Goal: Task Accomplishment & Management: Complete application form

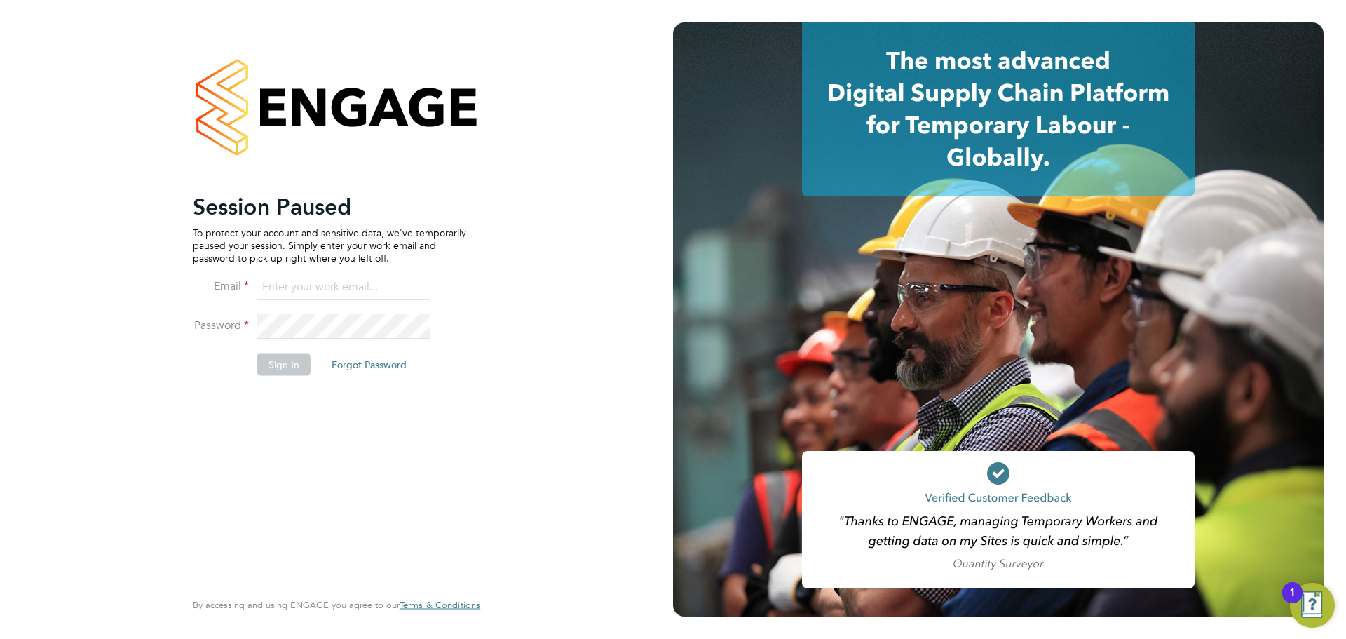
click at [550, 632] on div "Session Paused To protect your account and sensitive data, we've temporarily pa…" at bounding box center [336, 319] width 673 height 639
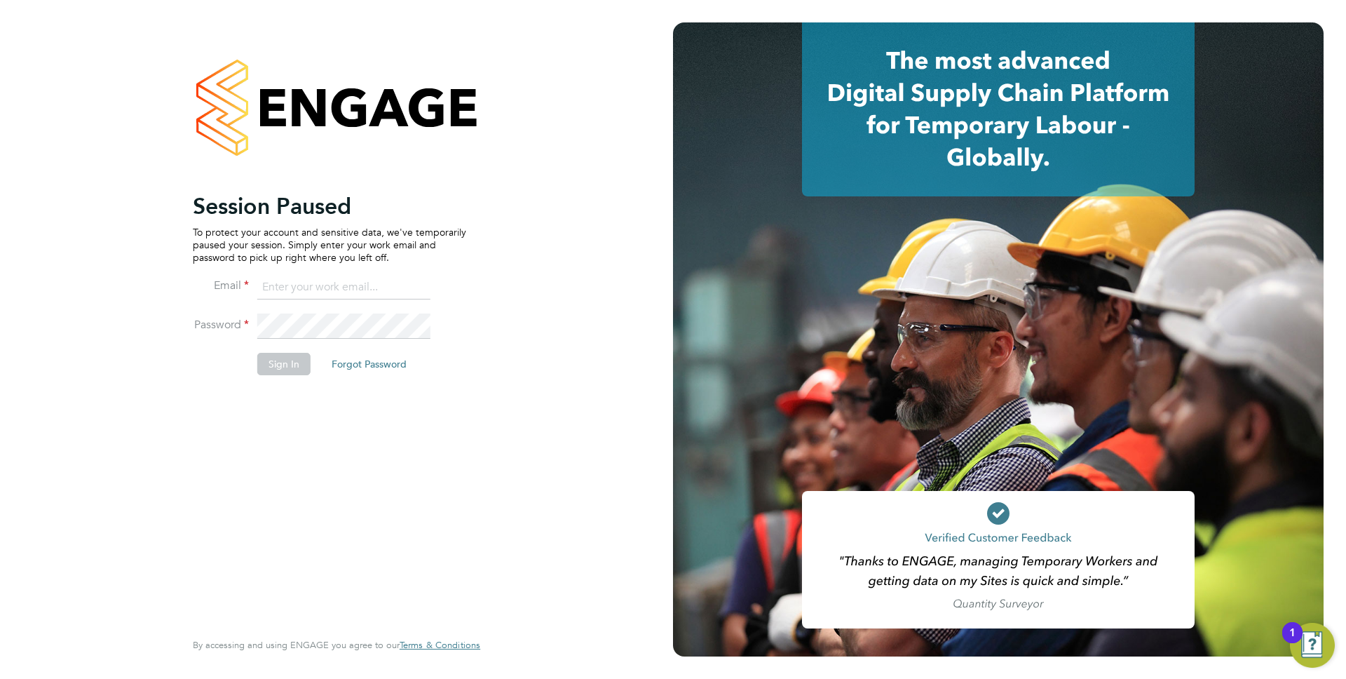
click at [289, 286] on input at bounding box center [343, 287] width 173 height 25
type input "anthony.perrin@evolve-talent.co.uk"
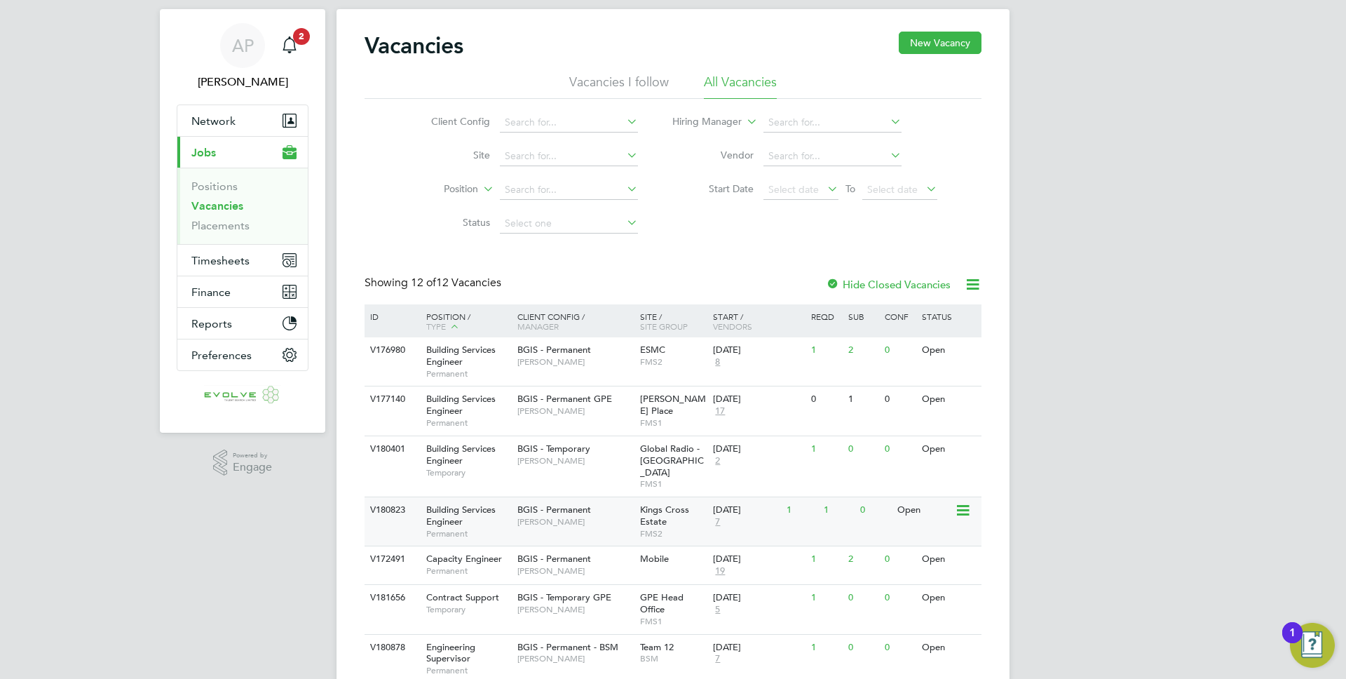
scroll to position [121, 0]
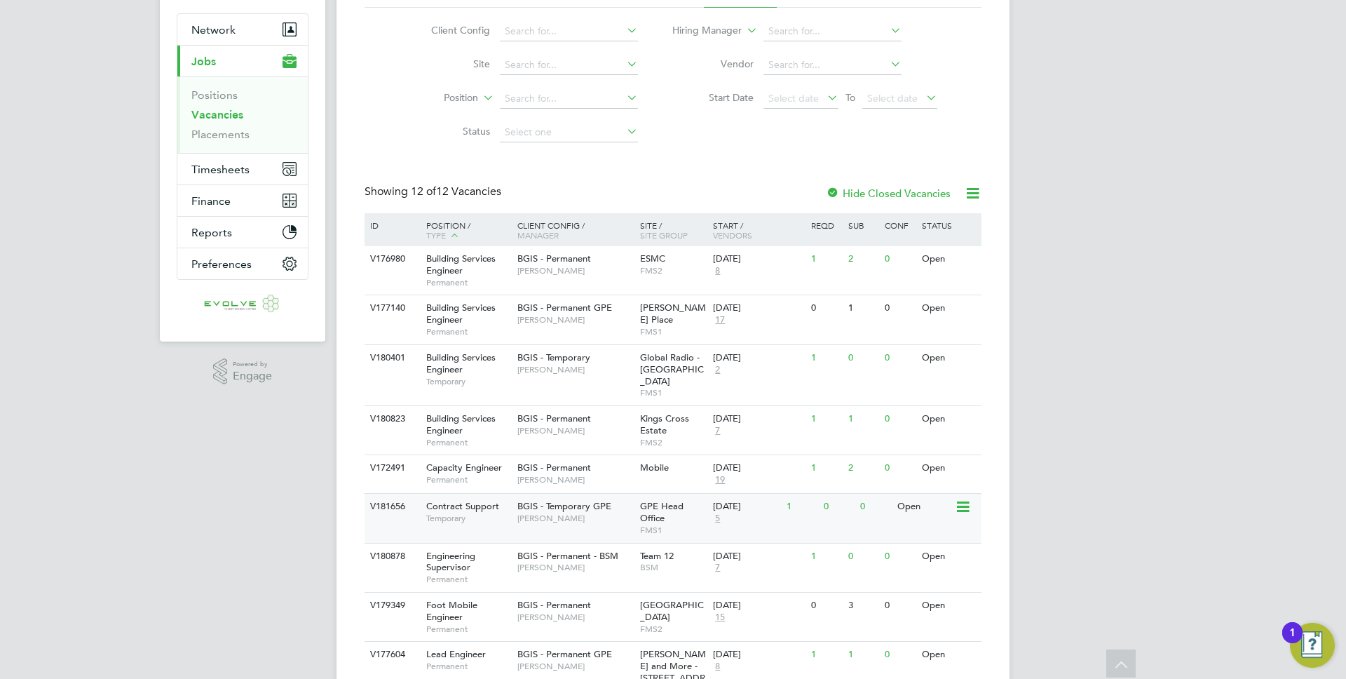
click at [484, 512] on div "Contract Support Temporary" at bounding box center [465, 511] width 98 height 36
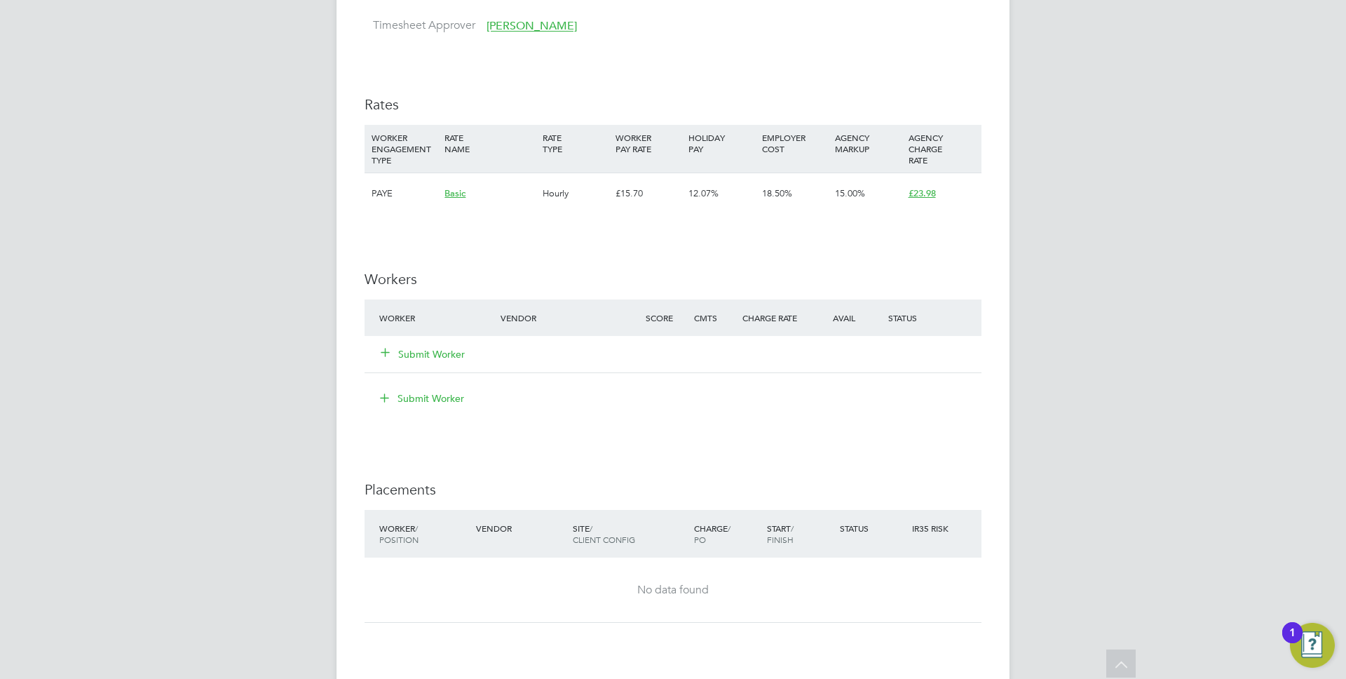
scroll to position [2156, 0]
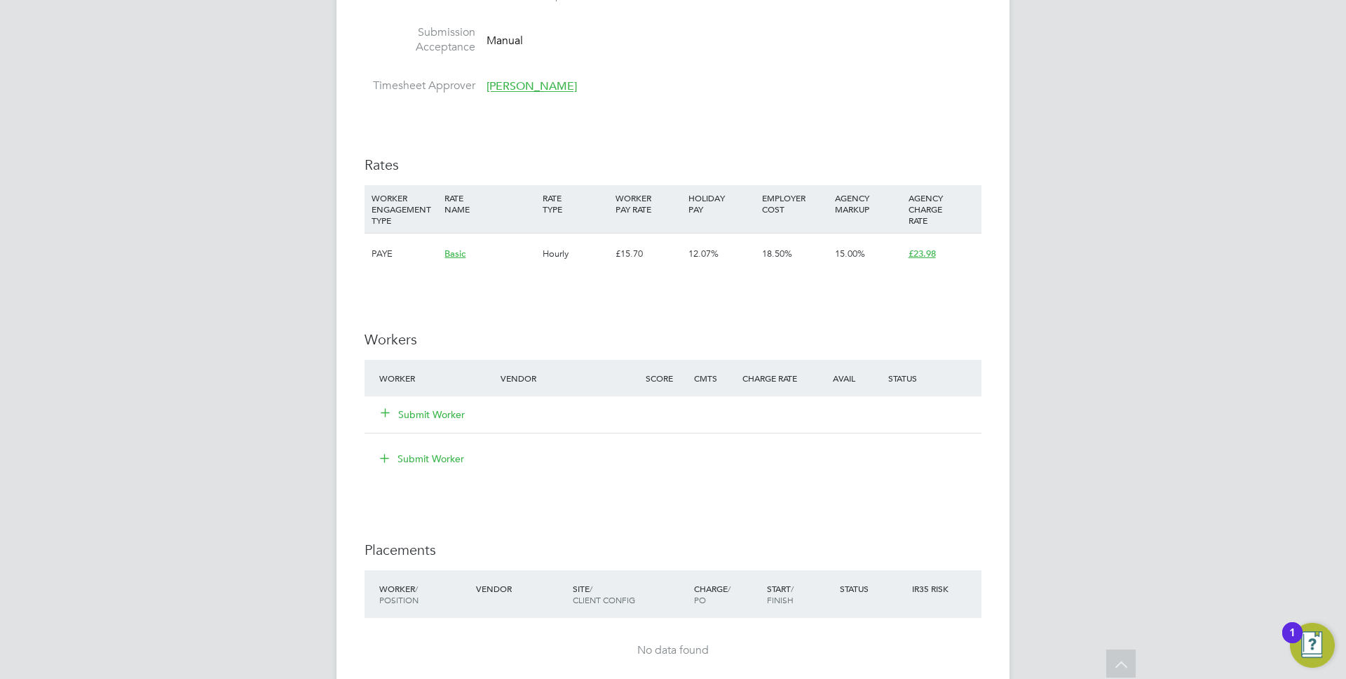
click at [412, 412] on button "Submit Worker" at bounding box center [423, 414] width 84 height 14
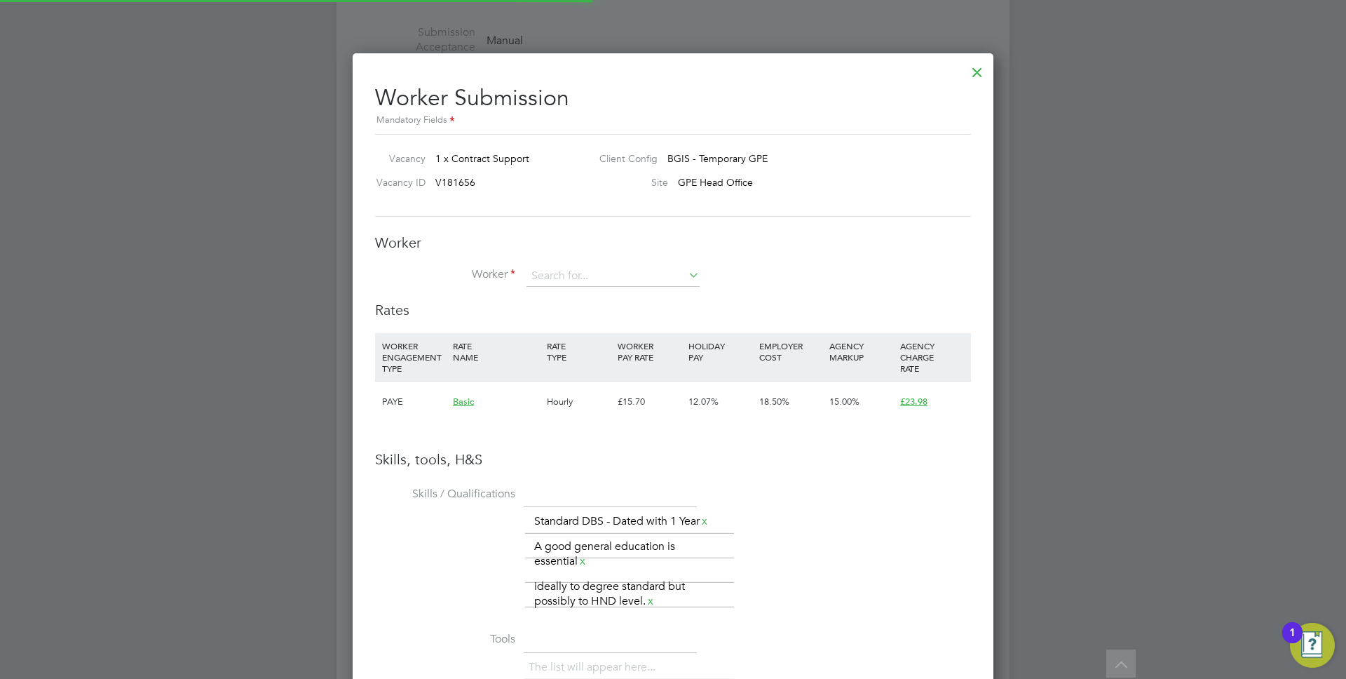
scroll to position [41, 95]
click at [573, 270] on input at bounding box center [612, 276] width 173 height 21
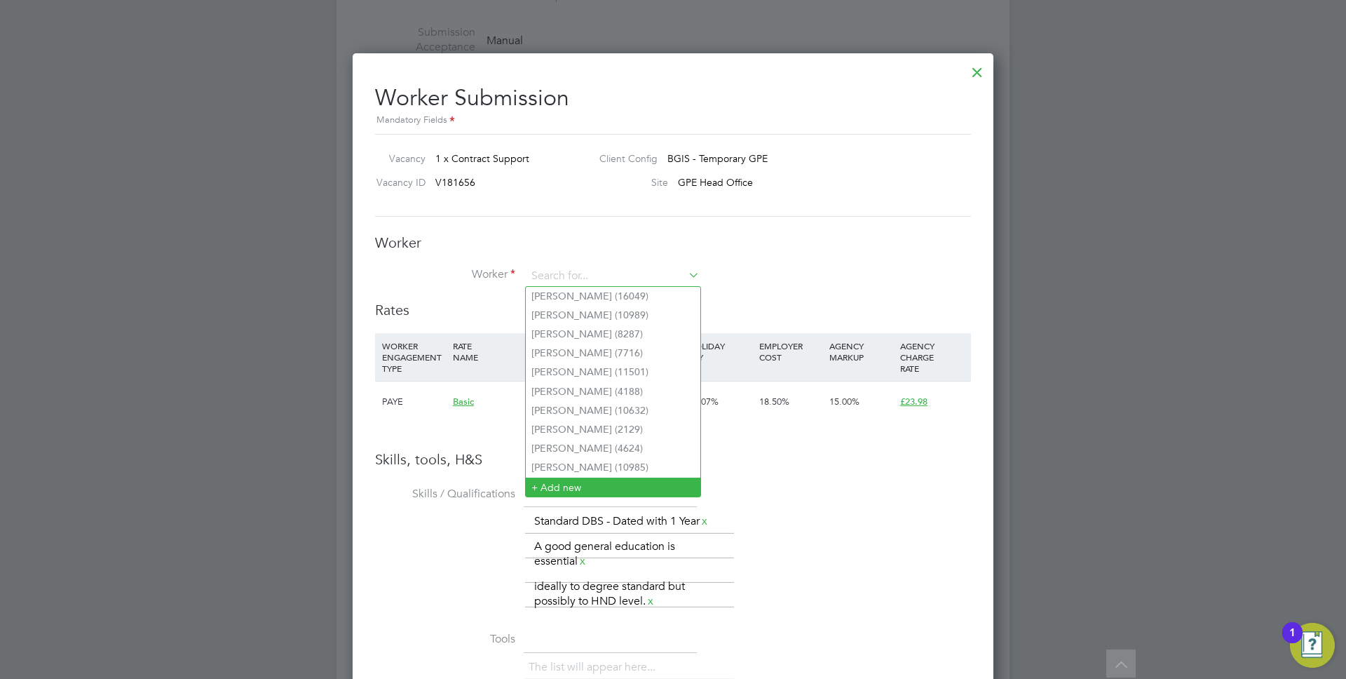
click at [563, 483] on li "+ Add new" at bounding box center [613, 486] width 175 height 19
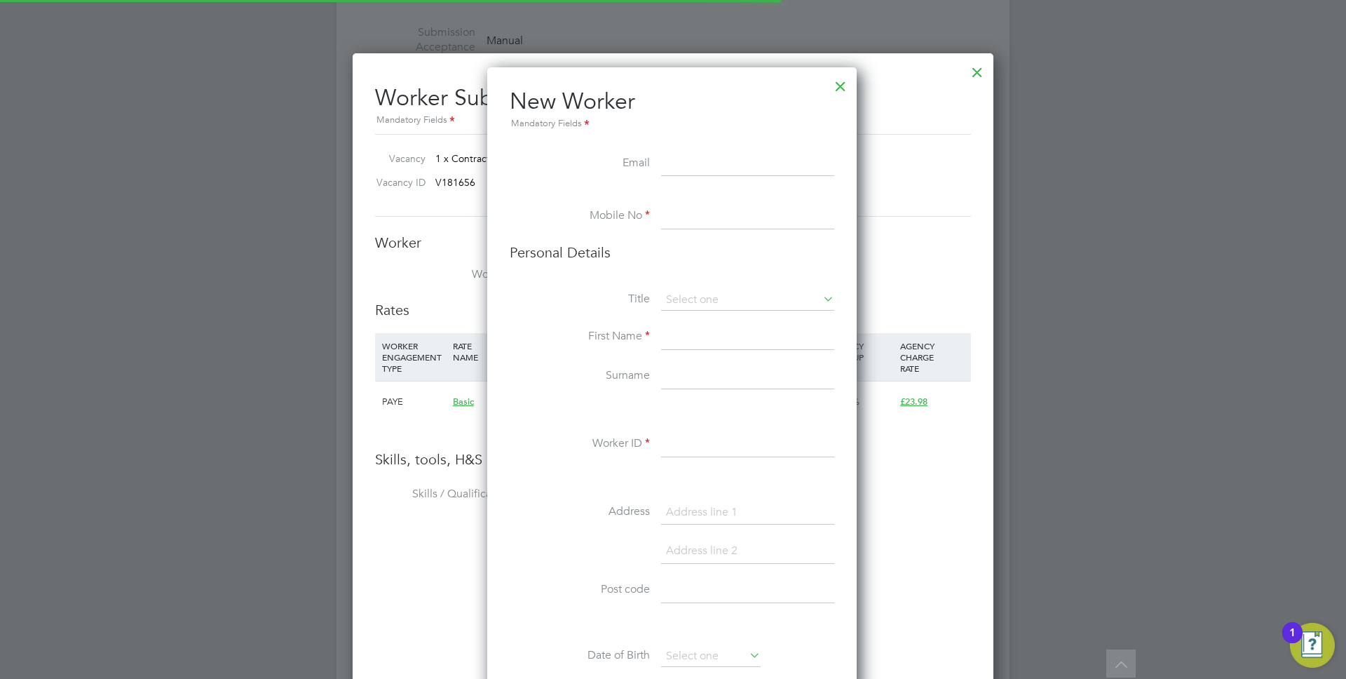
scroll to position [1186, 371]
paste input "[EMAIL_ADDRESS][DOMAIN_NAME]"
type input "[EMAIL_ADDRESS][DOMAIN_NAME]"
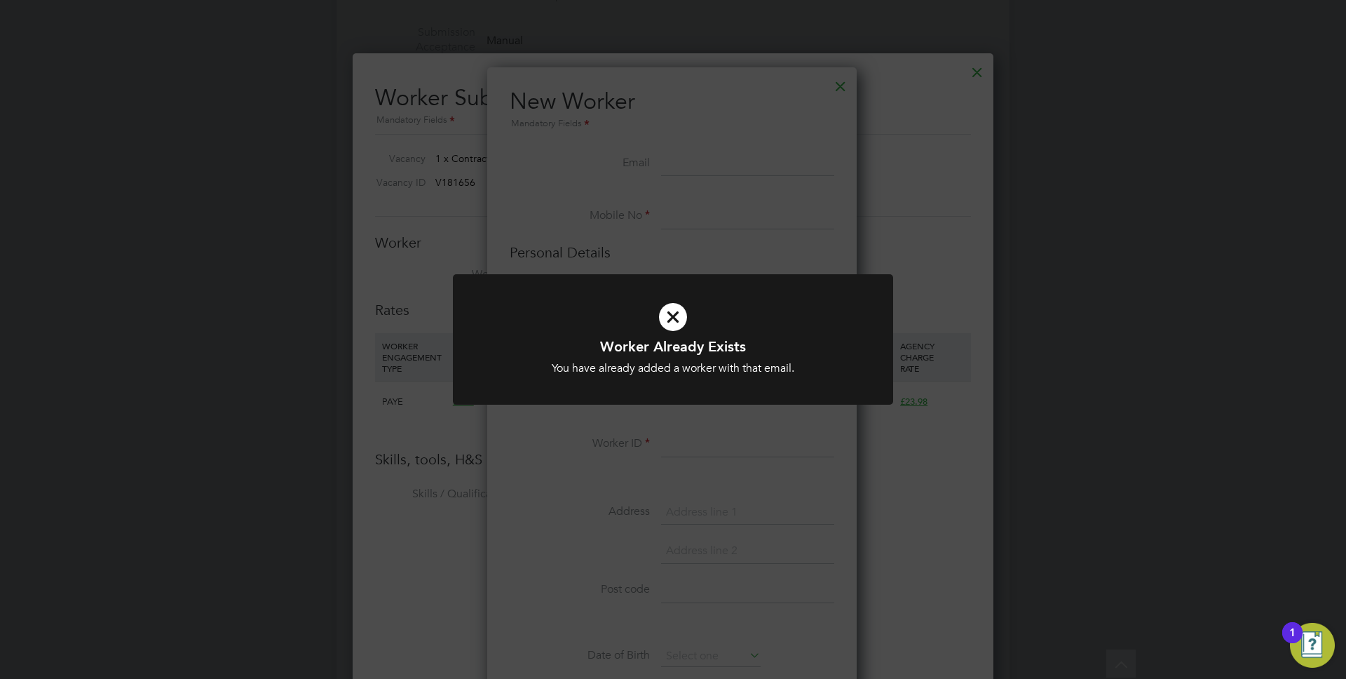
click at [666, 233] on div "Worker Already Exists You have already added a worker with that email. Cancel O…" at bounding box center [673, 339] width 1346 height 679
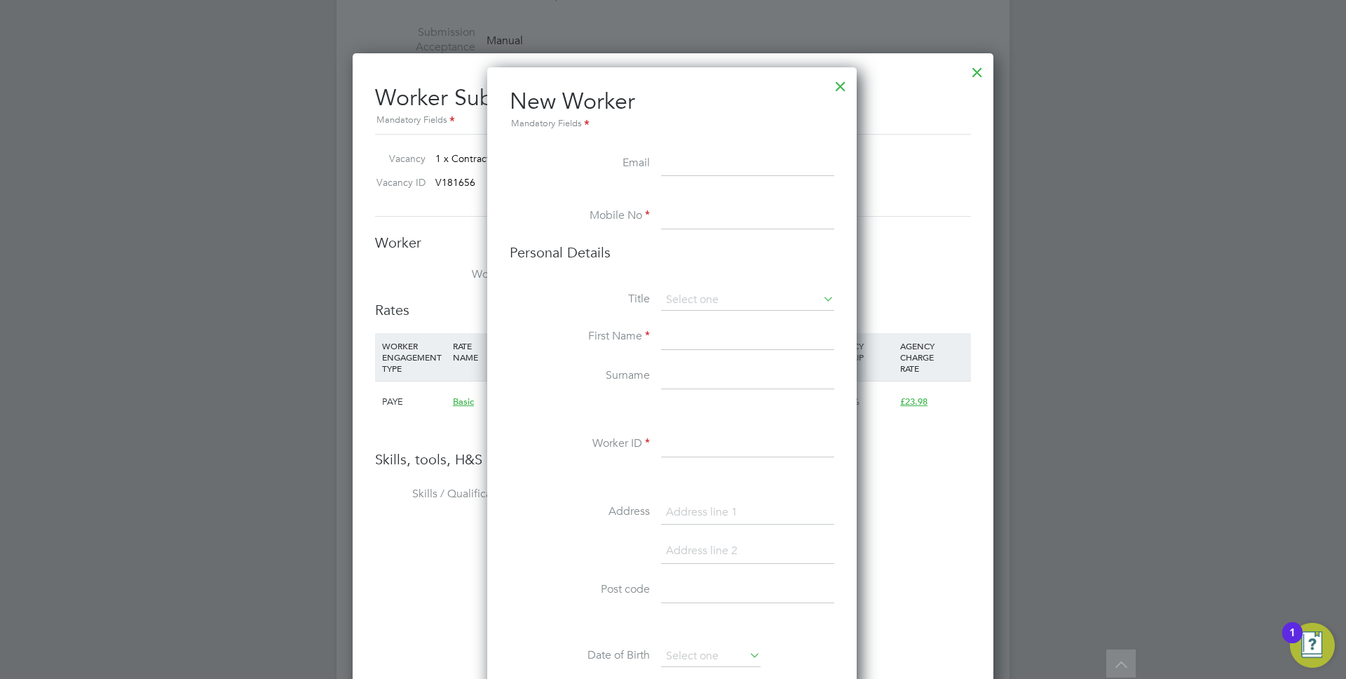
click at [833, 95] on div at bounding box center [840, 82] width 25 height 25
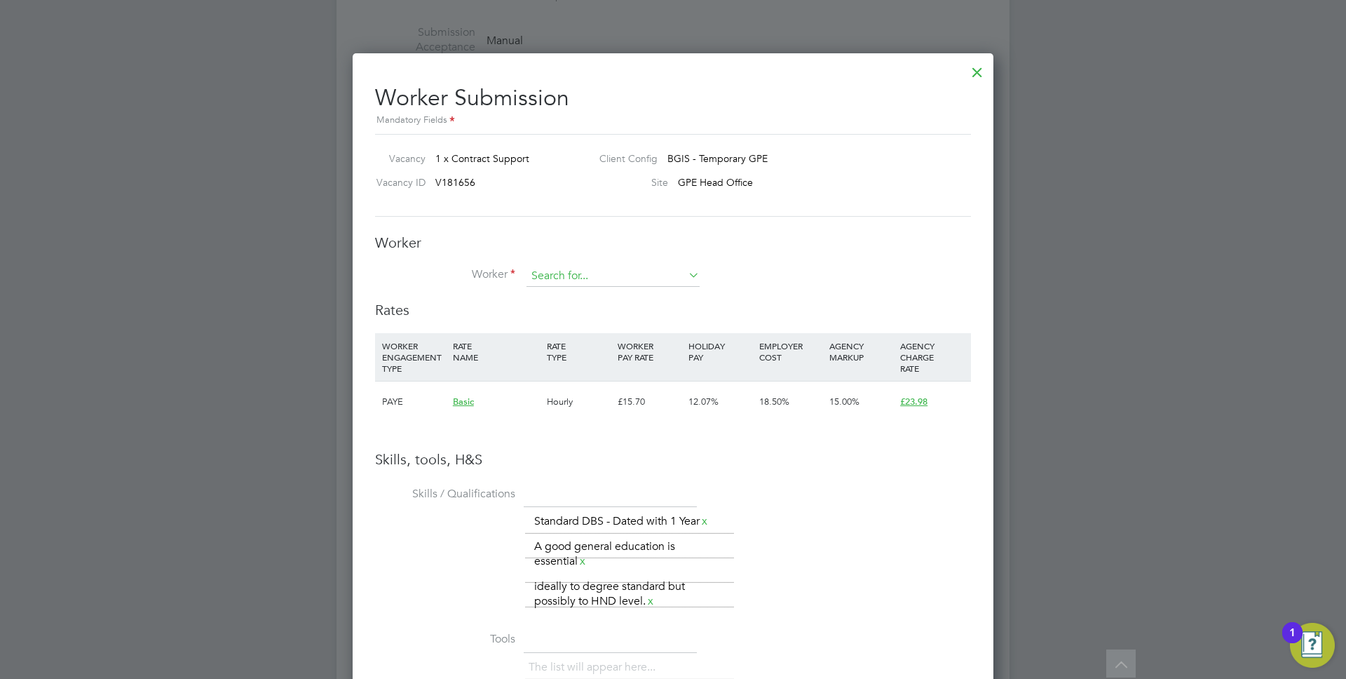
click at [553, 268] on input at bounding box center [612, 276] width 173 height 21
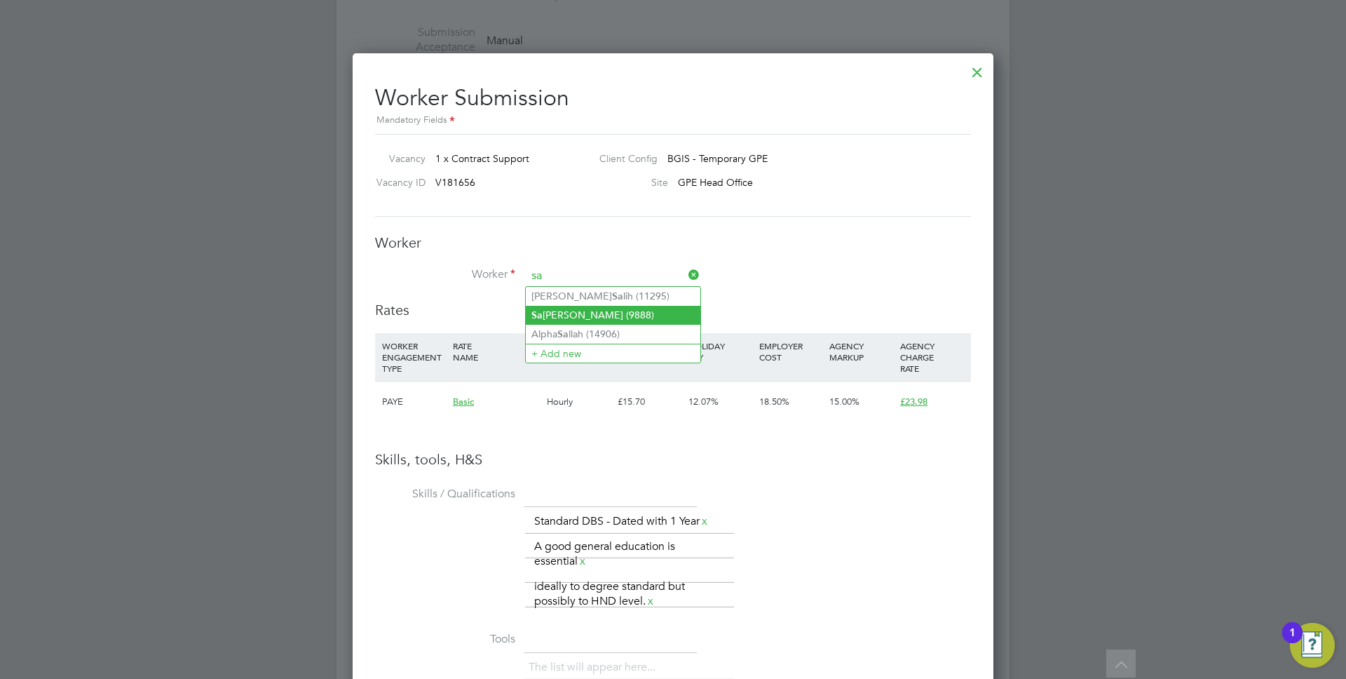
click at [594, 315] on li "Sa ndra Kadir (9888)" at bounding box center [613, 315] width 175 height 19
type input "[PERSON_NAME] (9888)"
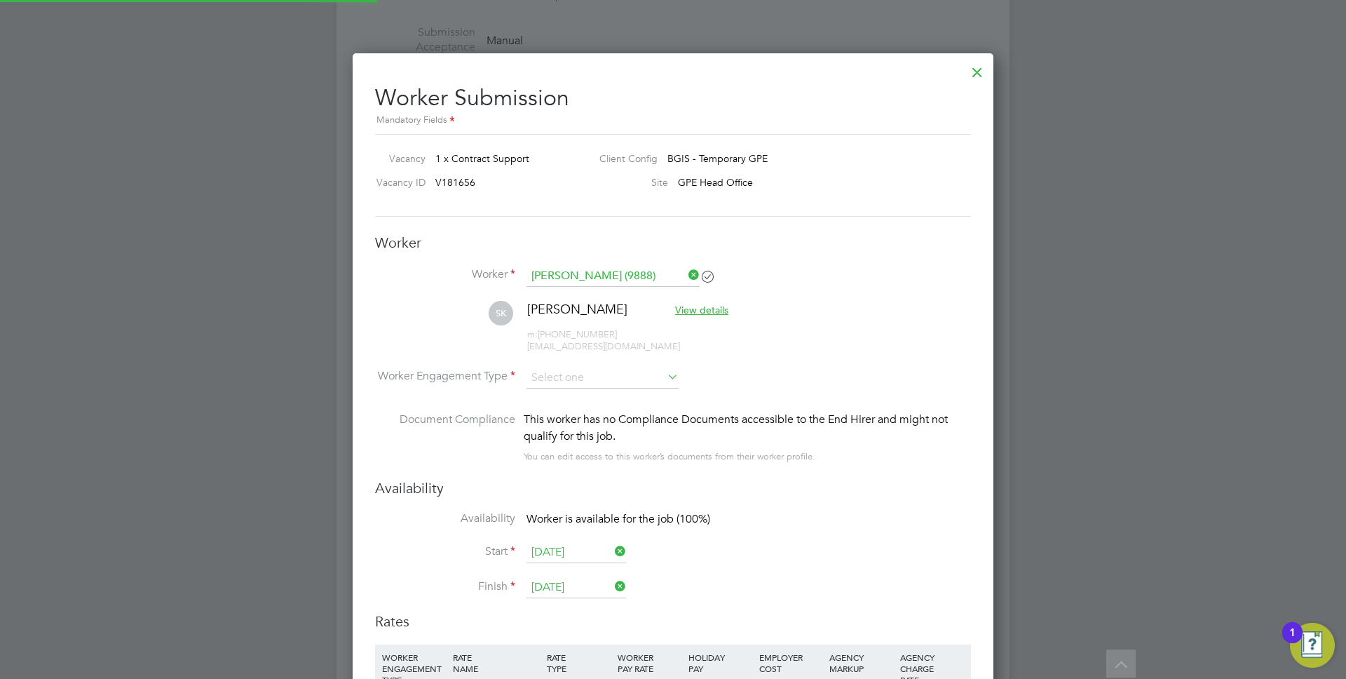
scroll to position [1274, 641]
click at [566, 389] on li "Worker Engagement Type" at bounding box center [673, 388] width 596 height 43
click at [567, 380] on input at bounding box center [602, 377] width 152 height 21
click at [571, 421] on li "PAYE" at bounding box center [603, 416] width 154 height 18
type input "PAYE"
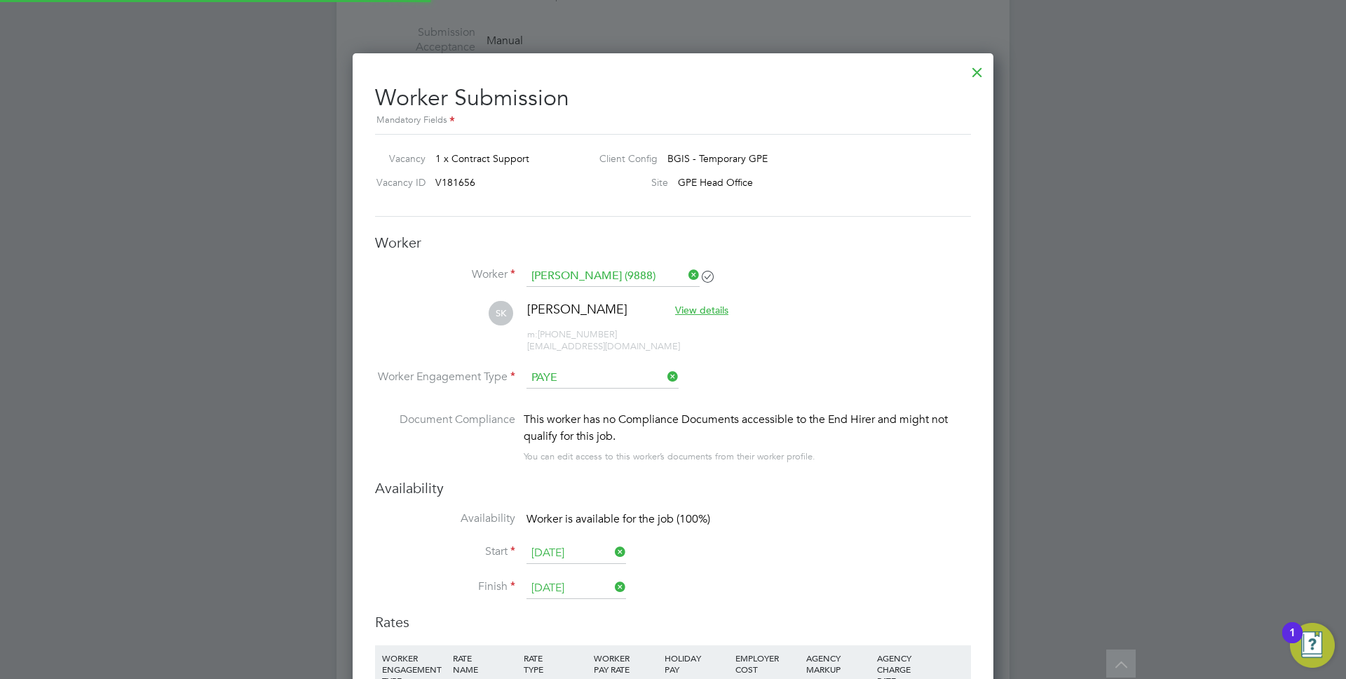
scroll to position [41, 71]
click at [732, 408] on li "Worker Engagement Type PAYE" at bounding box center [673, 388] width 596 height 43
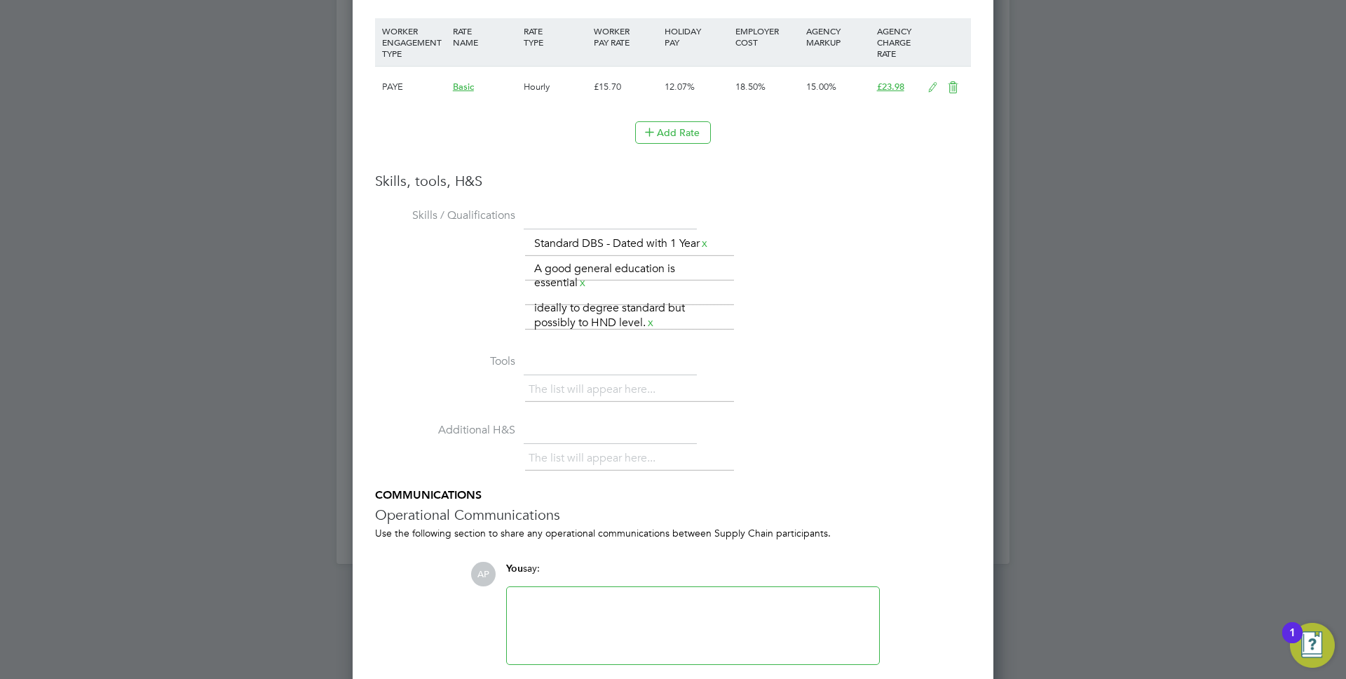
scroll to position [2840, 0]
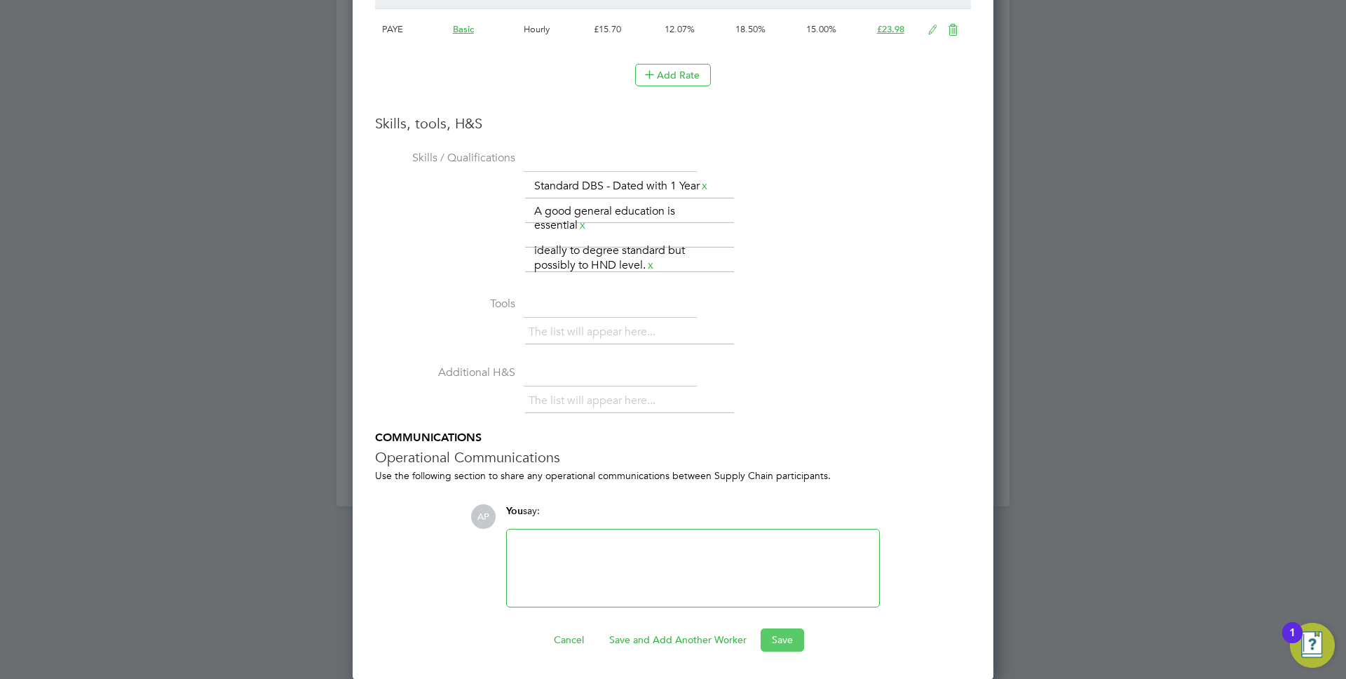
click at [788, 641] on button "Save" at bounding box center [782, 639] width 43 height 22
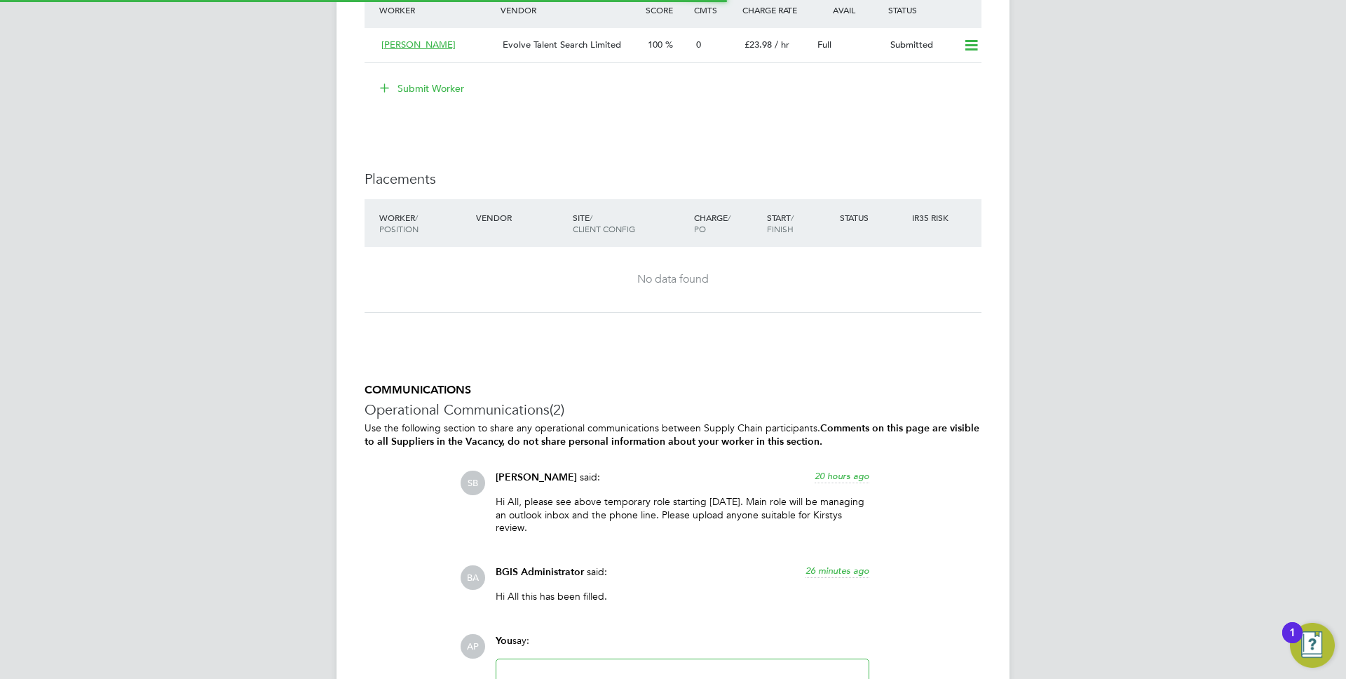
scroll to position [0, 0]
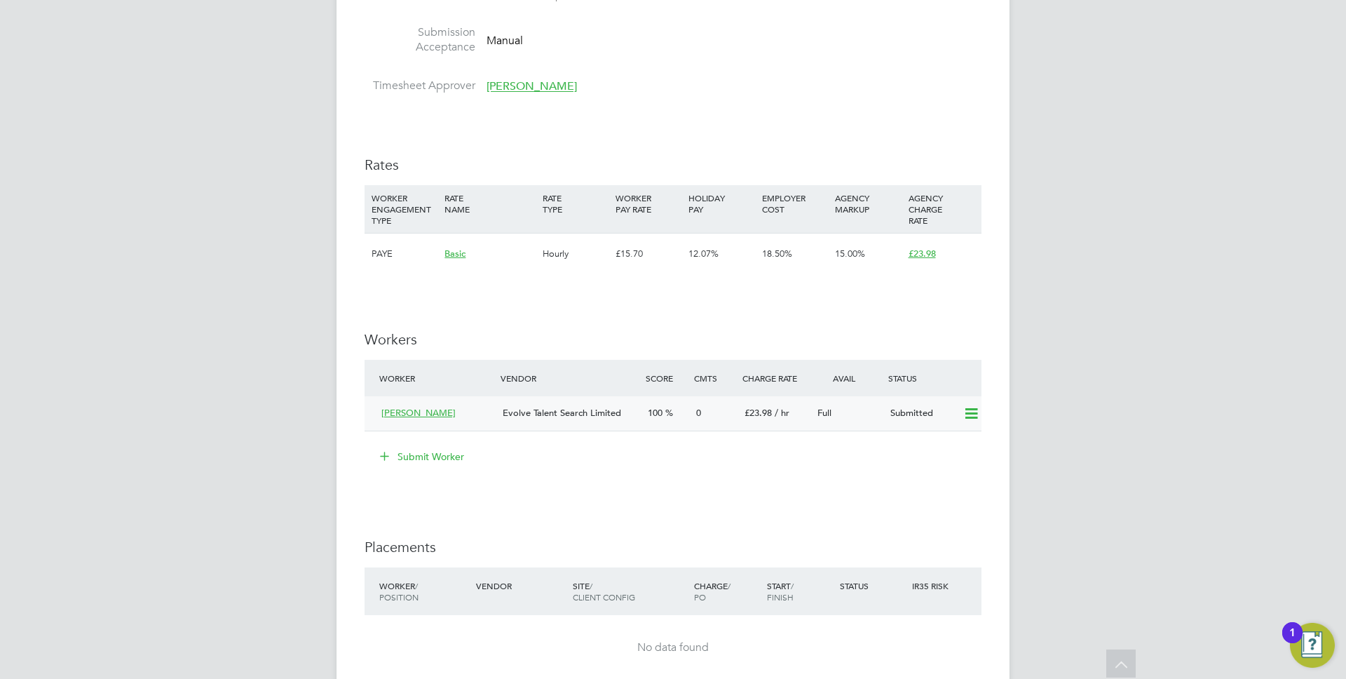
click at [749, 421] on div "£23.98 / hr" at bounding box center [775, 413] width 73 height 23
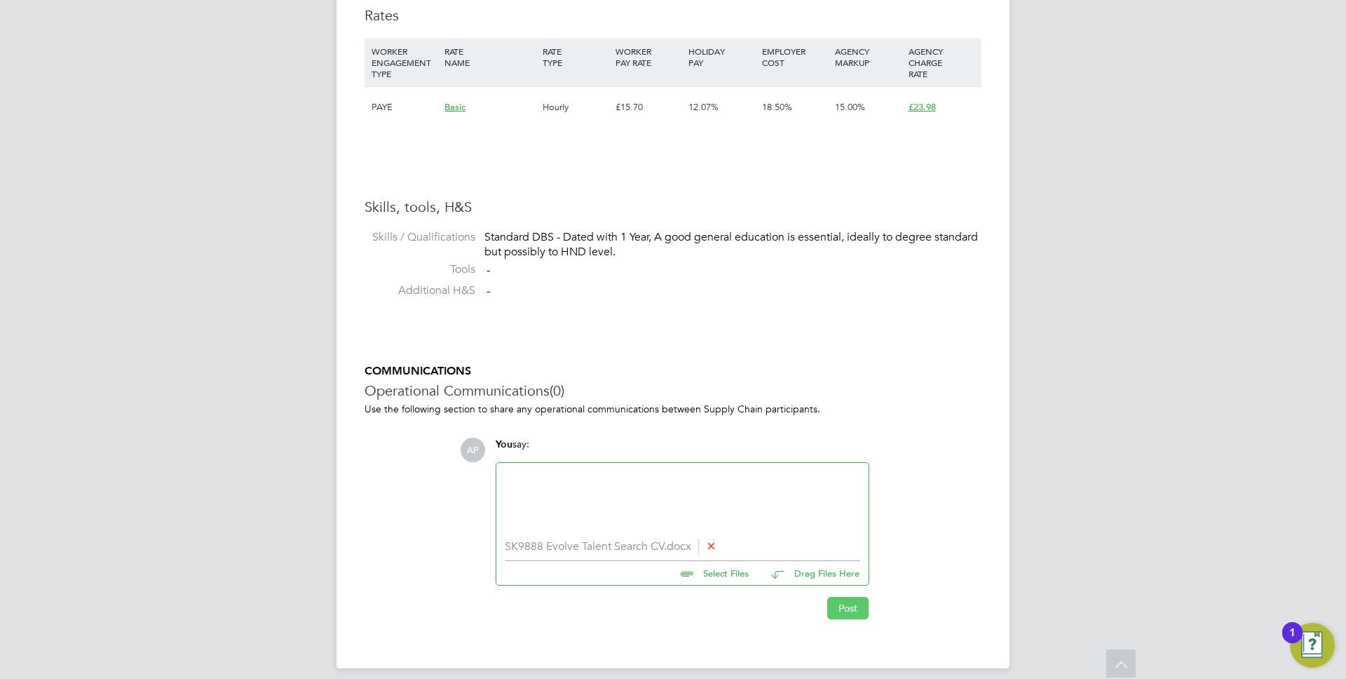
click at [839, 602] on button "Post" at bounding box center [847, 607] width 41 height 22
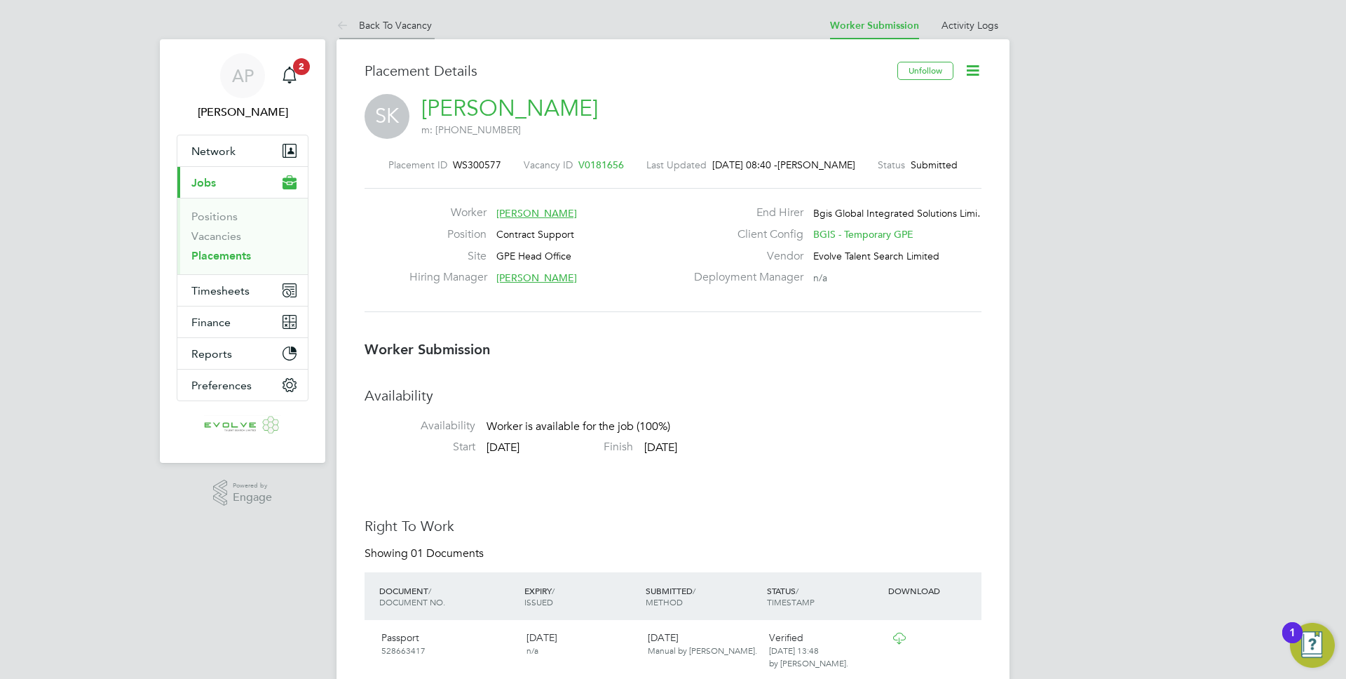
click at [388, 22] on link "Back To Vacancy" at bounding box center [383, 25] width 95 height 13
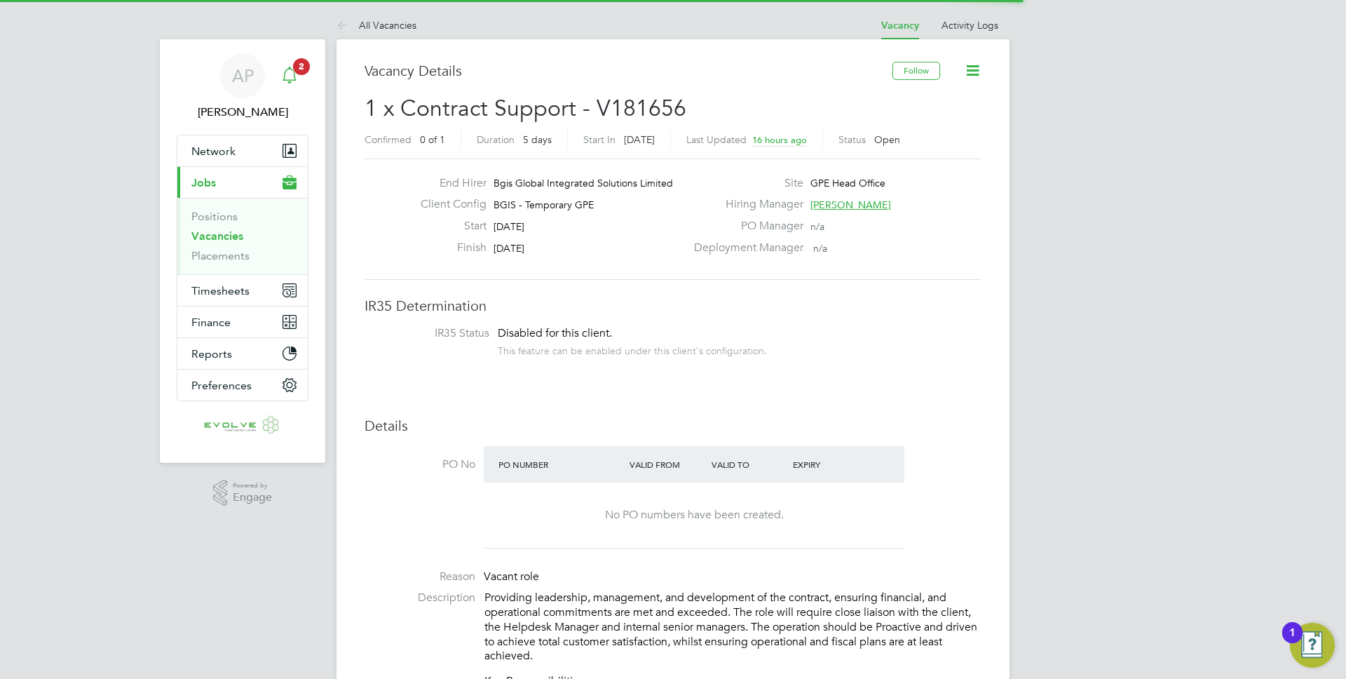
click at [289, 75] on icon "Main navigation" at bounding box center [289, 75] width 17 height 17
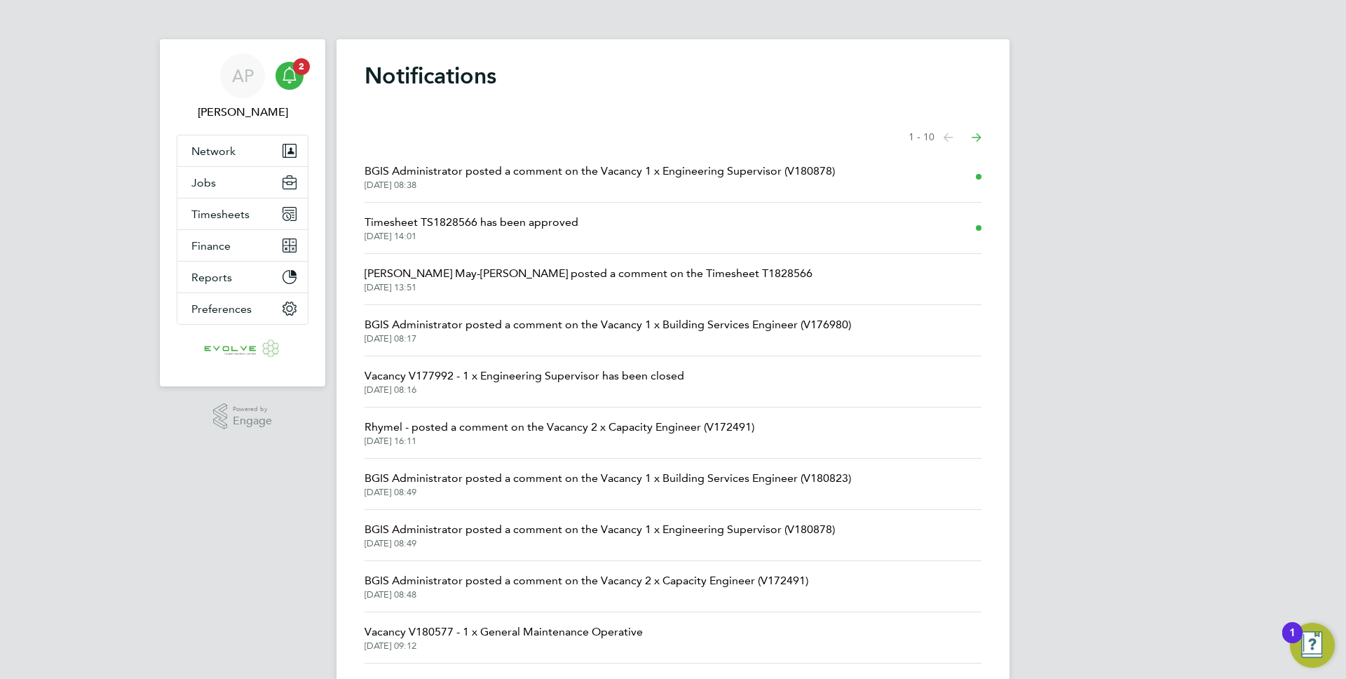
click at [437, 169] on span "BGIS Administrator posted a comment on the Vacancy 1 x Engineering Supervisor (…" at bounding box center [599, 171] width 470 height 17
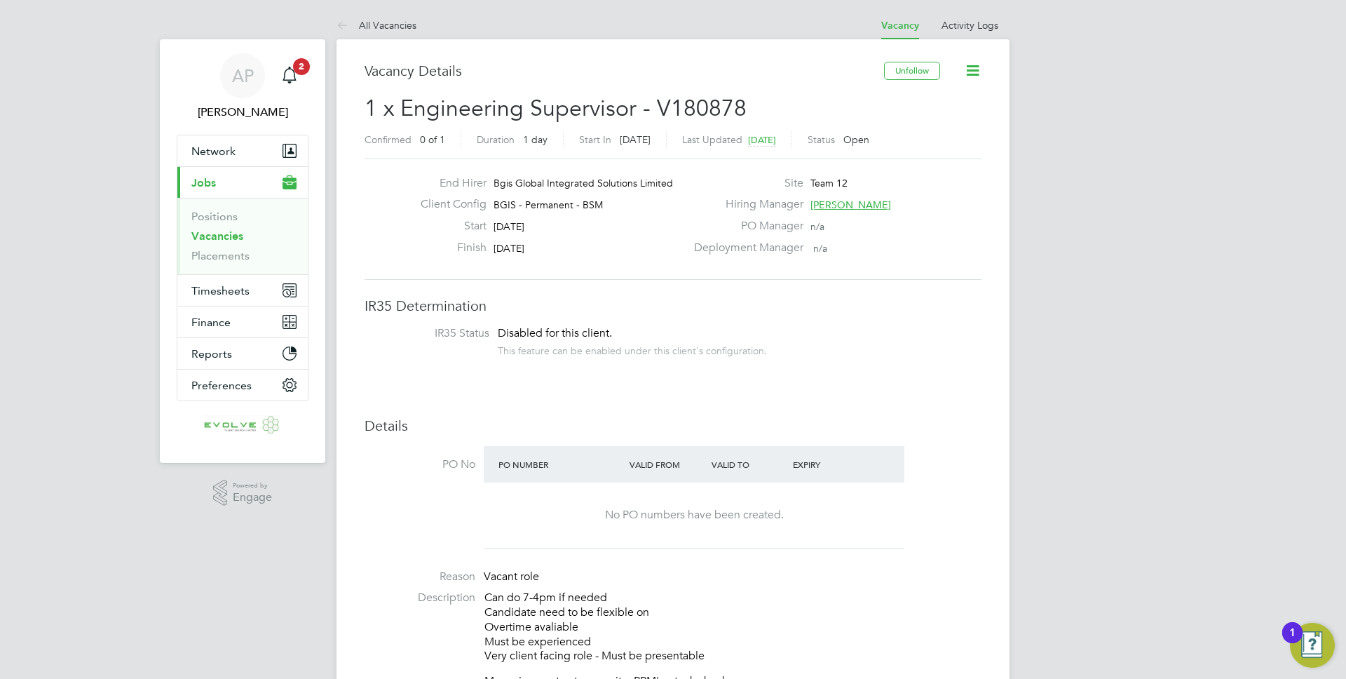
click at [208, 238] on link "Vacancies" at bounding box center [217, 235] width 52 height 13
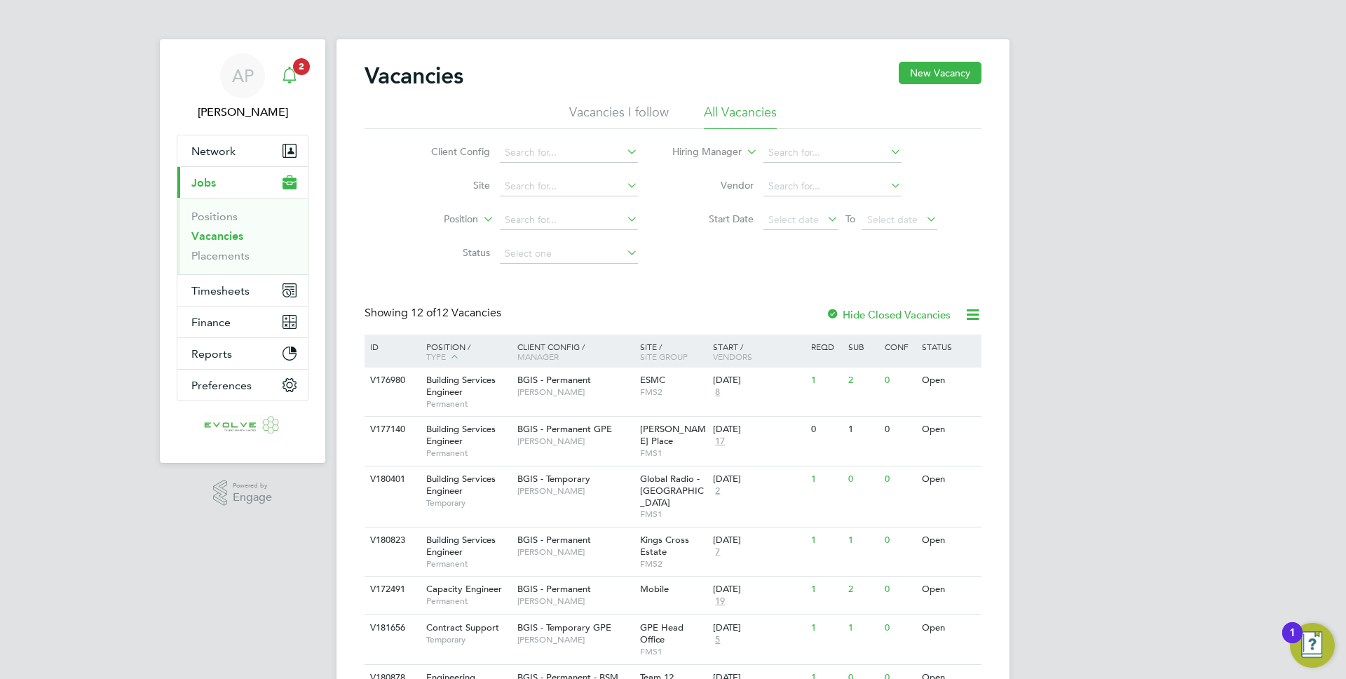
click at [293, 80] on icon "Main navigation" at bounding box center [288, 74] width 13 height 14
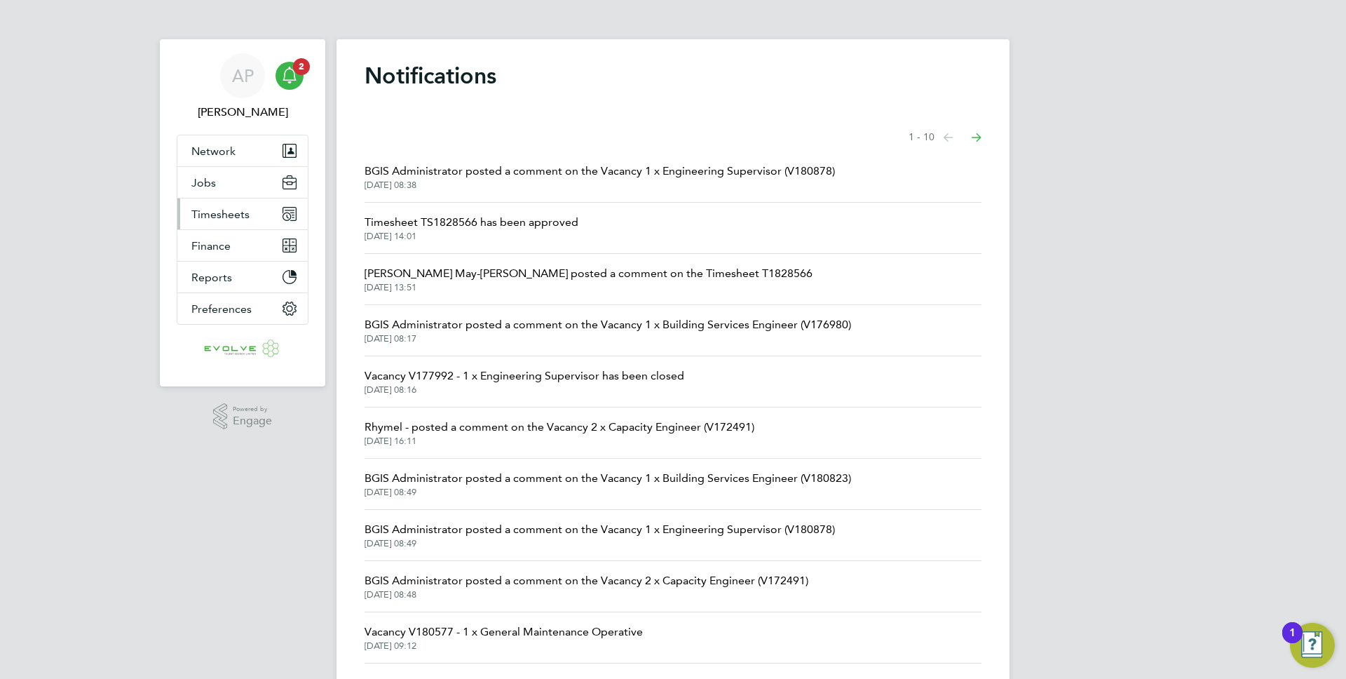
click at [214, 214] on span "Timesheets" at bounding box center [220, 213] width 58 height 13
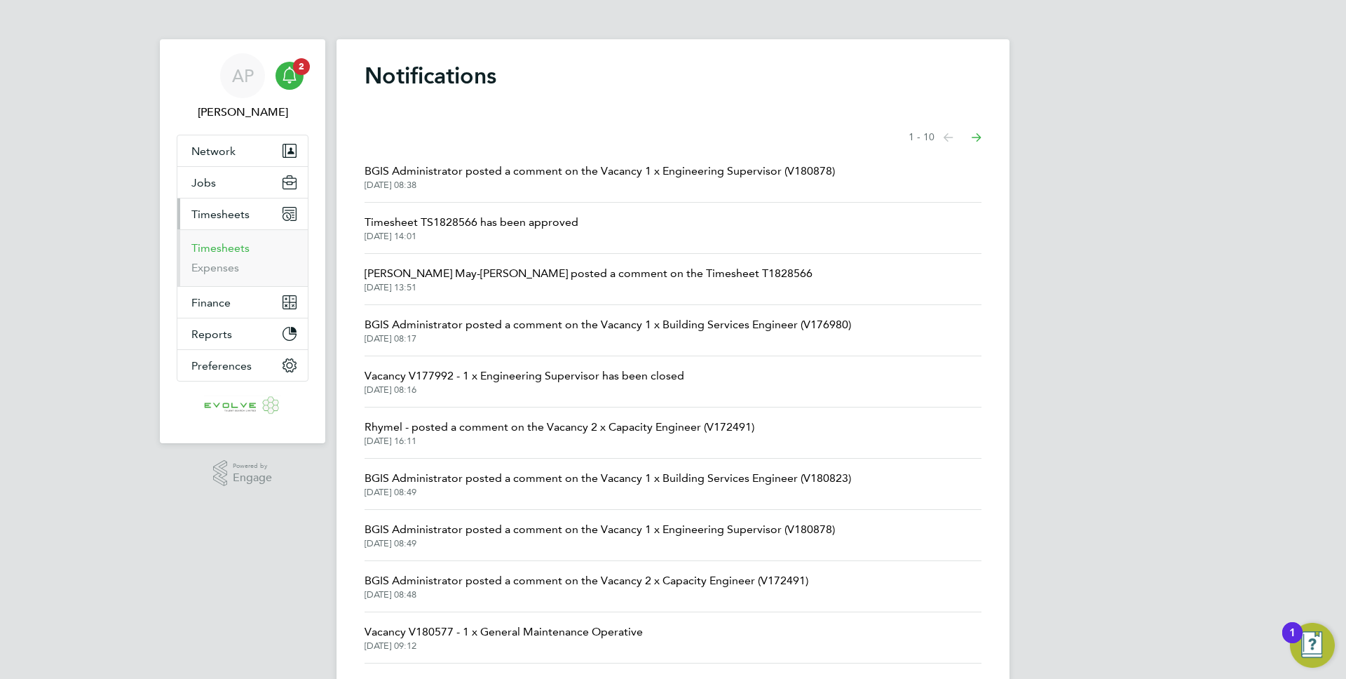
click at [205, 251] on link "Timesheets" at bounding box center [220, 247] width 58 height 13
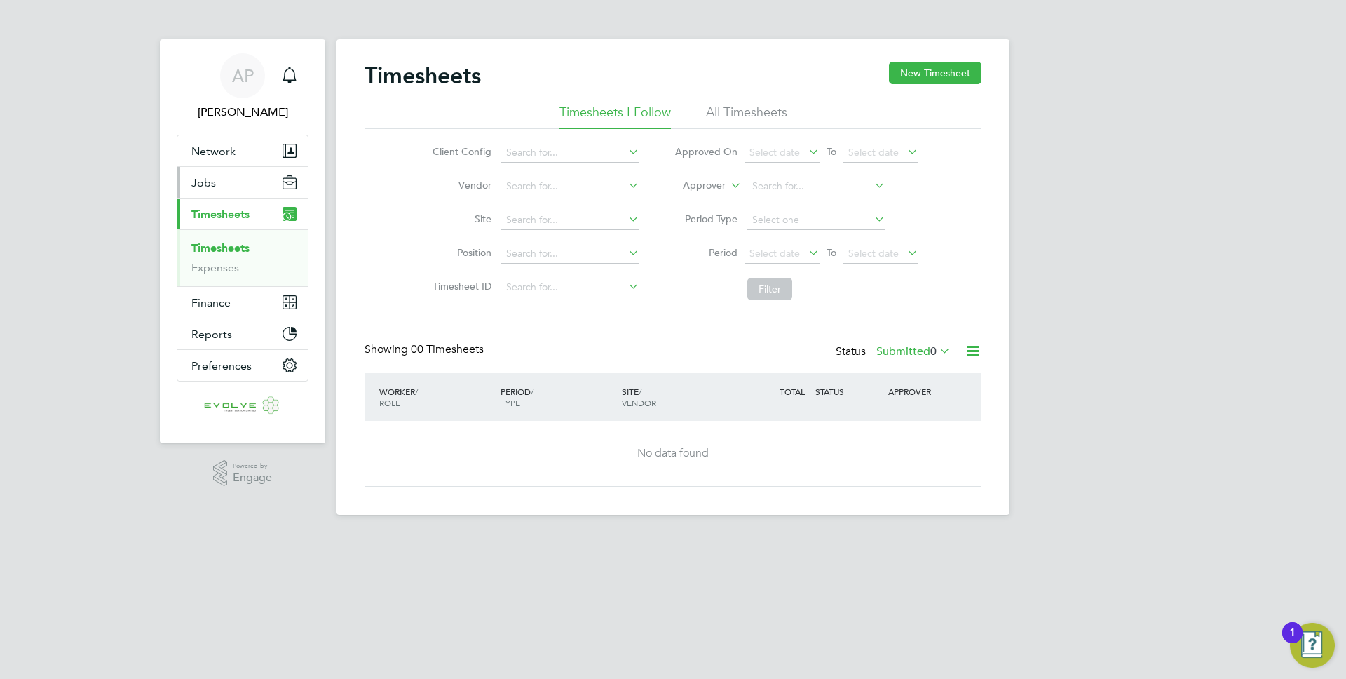
click at [220, 182] on button "Jobs" at bounding box center [242, 182] width 130 height 31
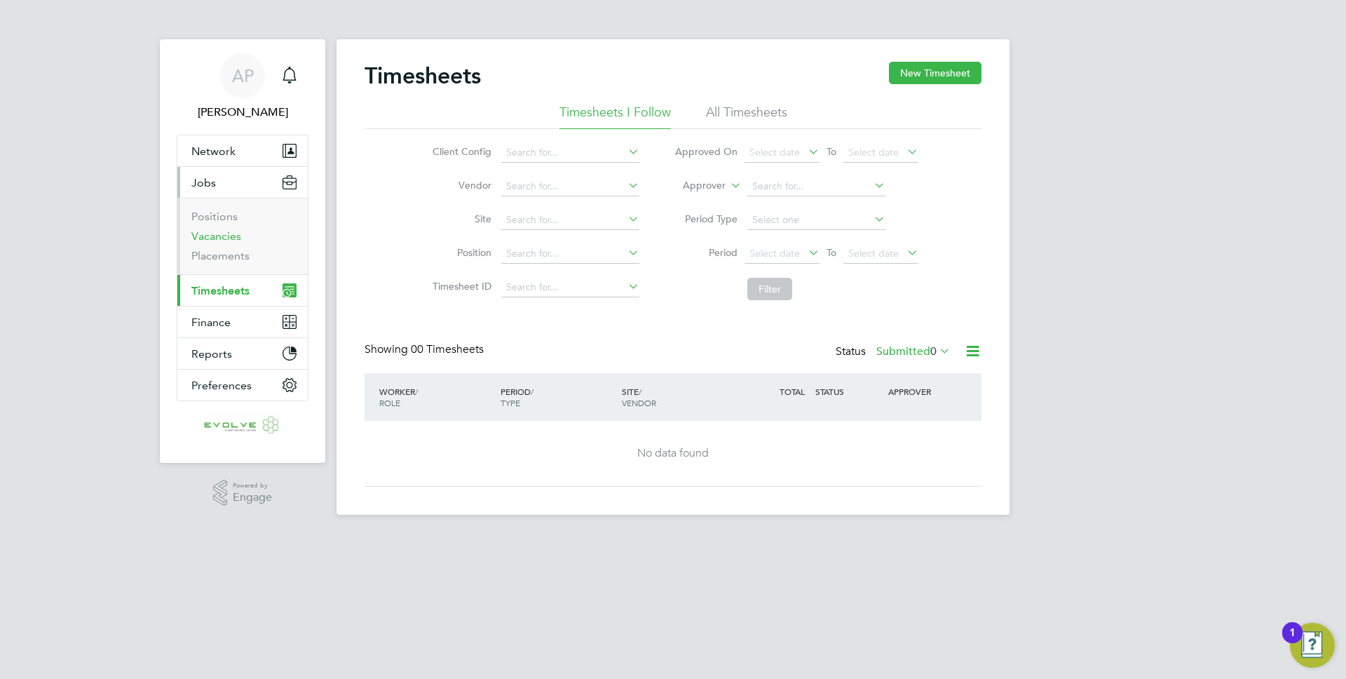
click at [217, 240] on link "Vacancies" at bounding box center [216, 235] width 50 height 13
